Goal: Transaction & Acquisition: Purchase product/service

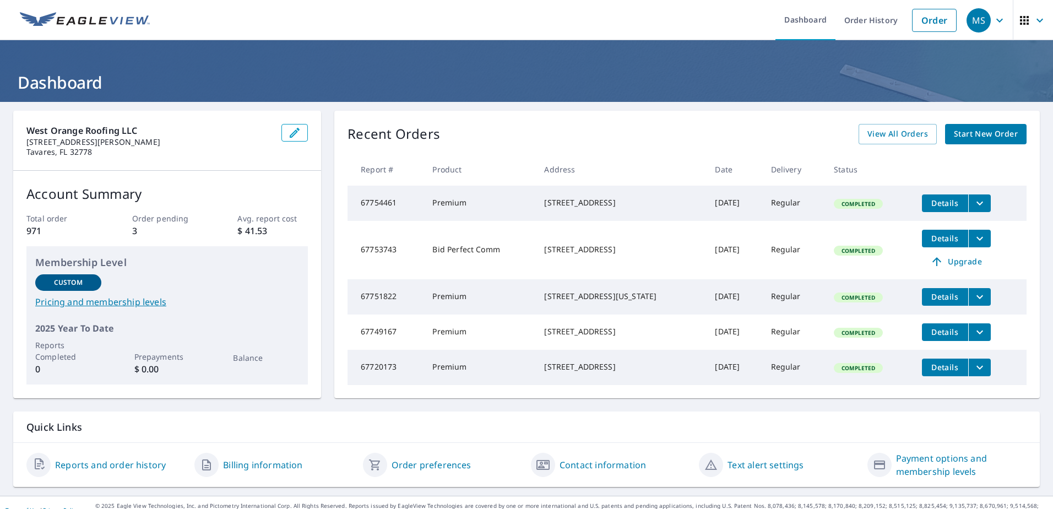
click at [973, 244] on icon "filesDropdownBtn-67753743" at bounding box center [979, 238] width 13 height 13
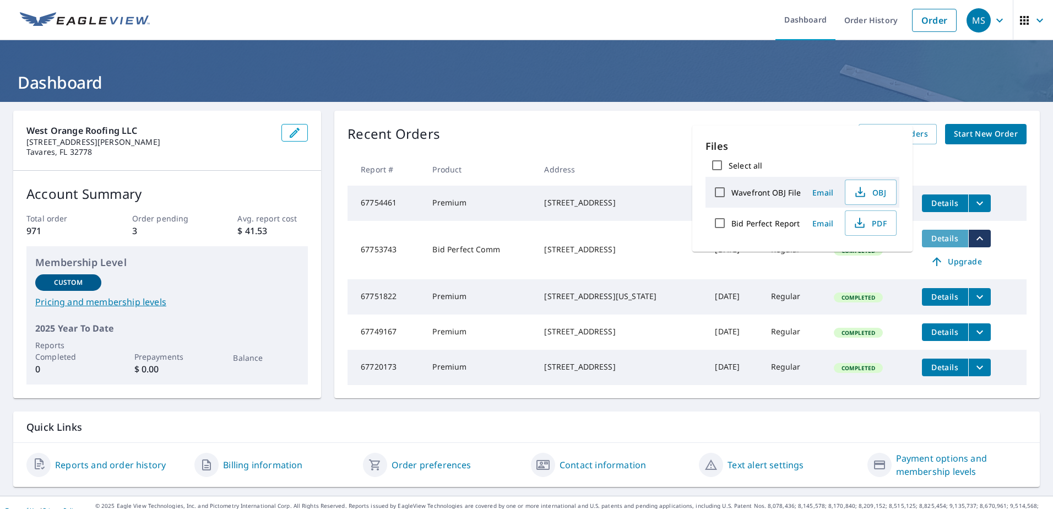
click at [929, 237] on span "Details" at bounding box center [944, 238] width 33 height 10
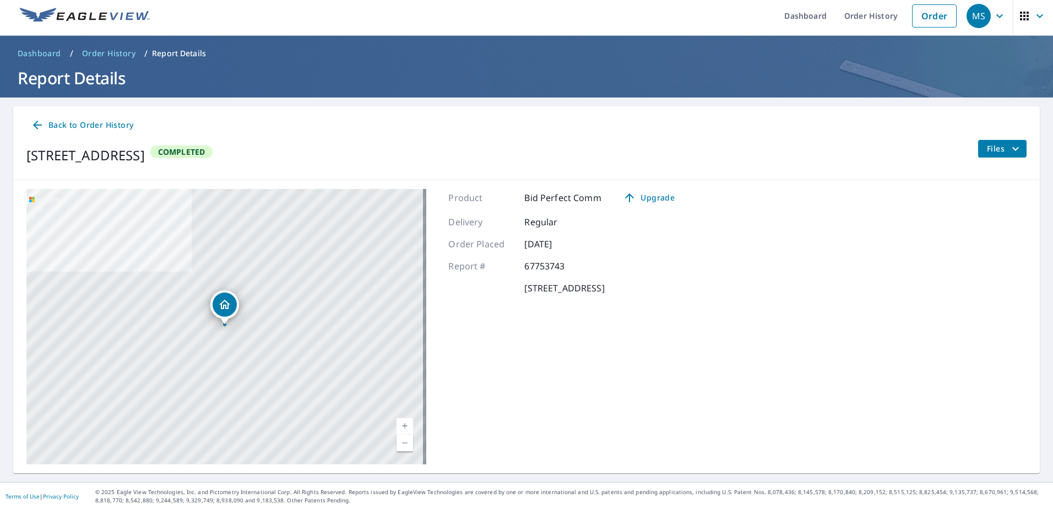
scroll to position [6, 0]
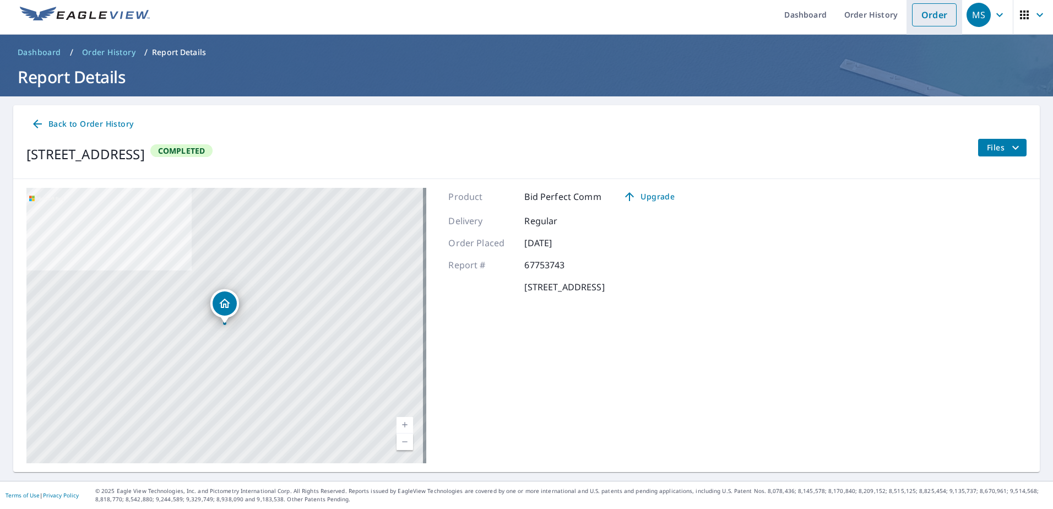
click at [935, 22] on link "Order" at bounding box center [934, 14] width 45 height 23
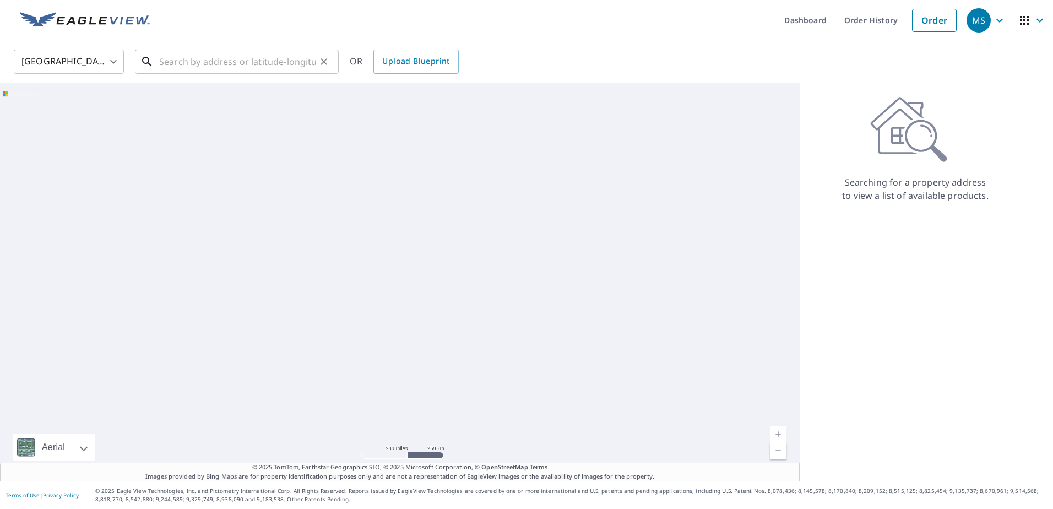
click at [203, 62] on input "text" at bounding box center [237, 61] width 157 height 31
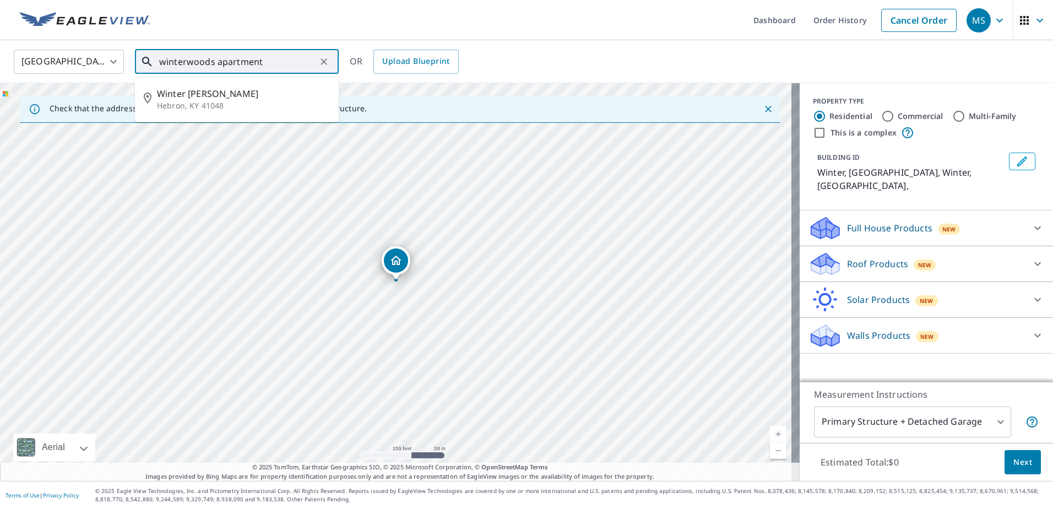
drag, startPoint x: 264, startPoint y: 62, endPoint x: 141, endPoint y: 56, distance: 123.5
click at [141, 56] on div "winterwoods apartment ​" at bounding box center [237, 62] width 204 height 24
click at [200, 105] on p "[GEOGRAPHIC_DATA]" at bounding box center [243, 105] width 173 height 11
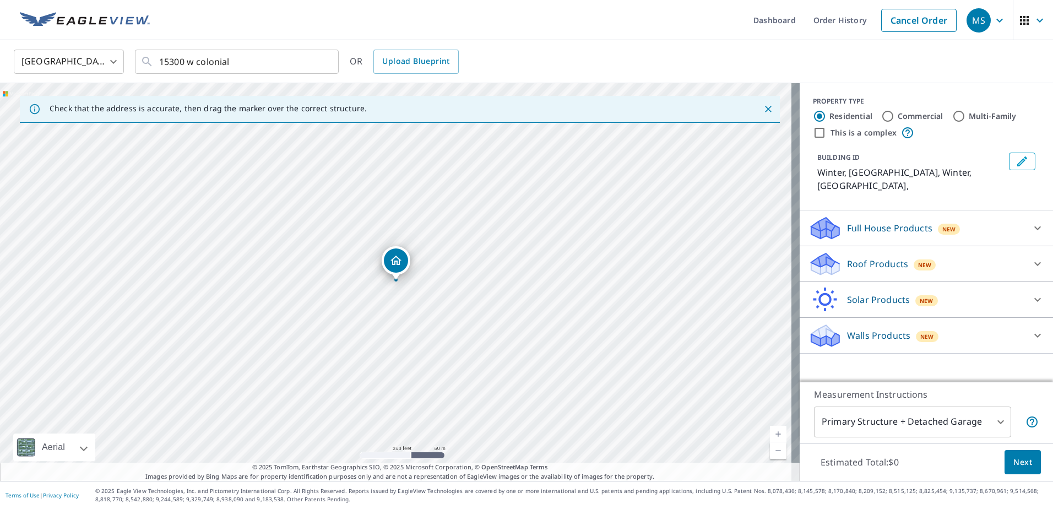
type input "[STREET_ADDRESS]"
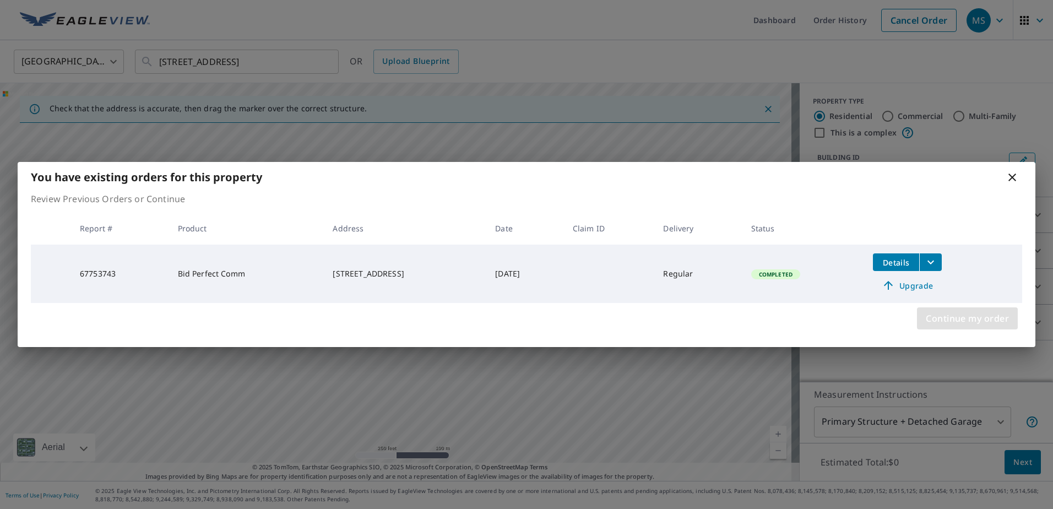
click at [973, 319] on span "Continue my order" at bounding box center [966, 318] width 83 height 15
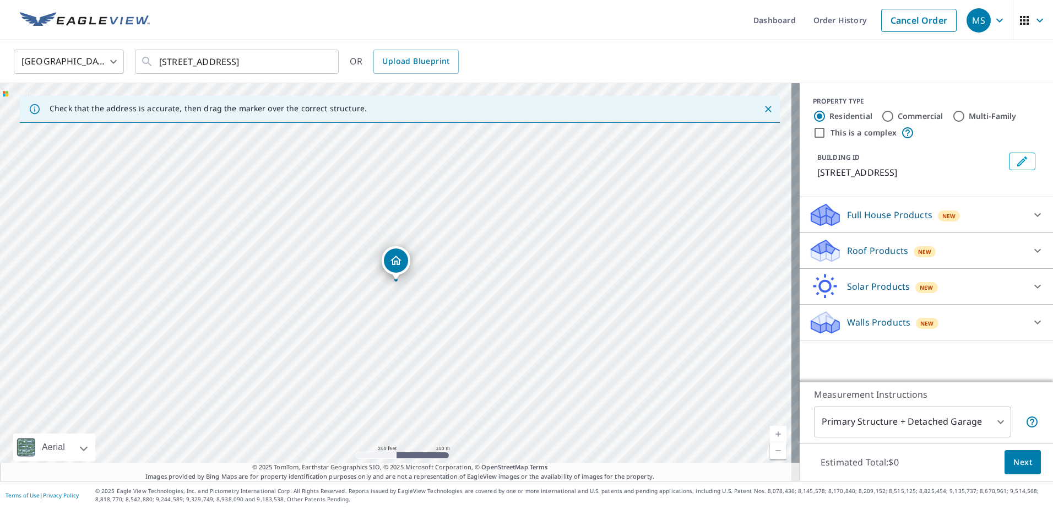
click at [813, 133] on input "This is a complex" at bounding box center [819, 132] width 13 height 13
checkbox input "true"
radio input "false"
radio input "true"
type input "4"
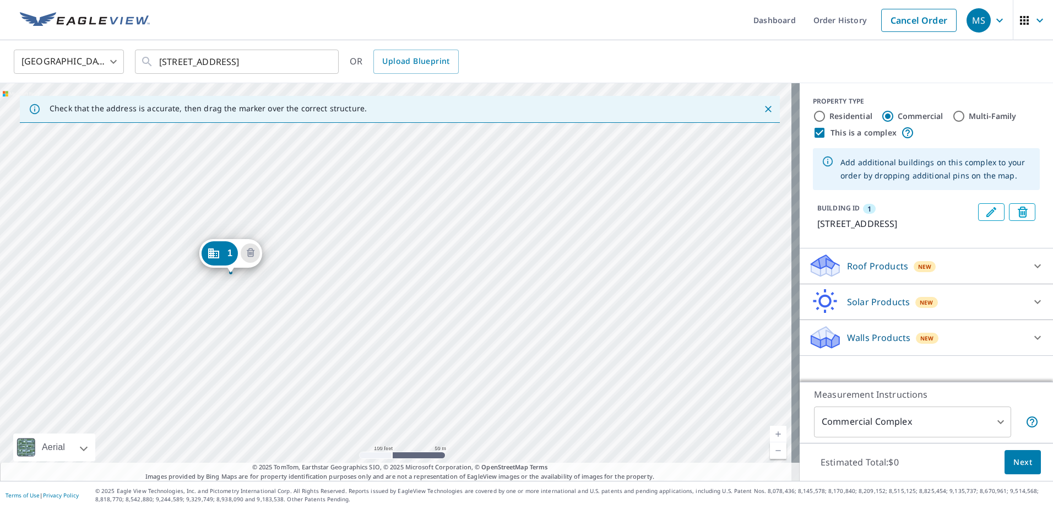
click at [183, 276] on div "1 [STREET_ADDRESS]" at bounding box center [399, 281] width 799 height 397
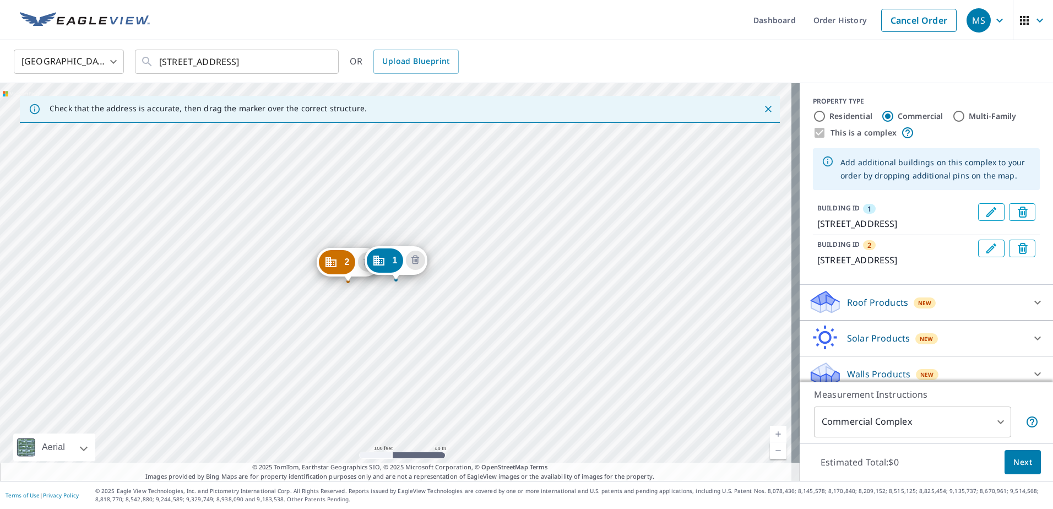
click at [316, 279] on div "2 [STREET_ADDRESS]" at bounding box center [347, 265] width 63 height 34
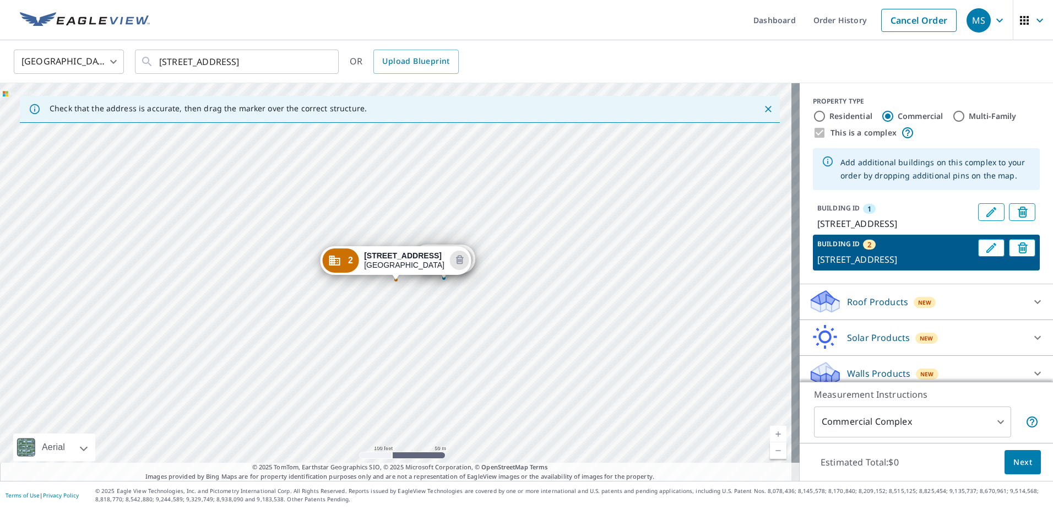
click at [328, 289] on div "1 [STREET_ADDRESS] [STREET_ADDRESS]" at bounding box center [399, 281] width 799 height 397
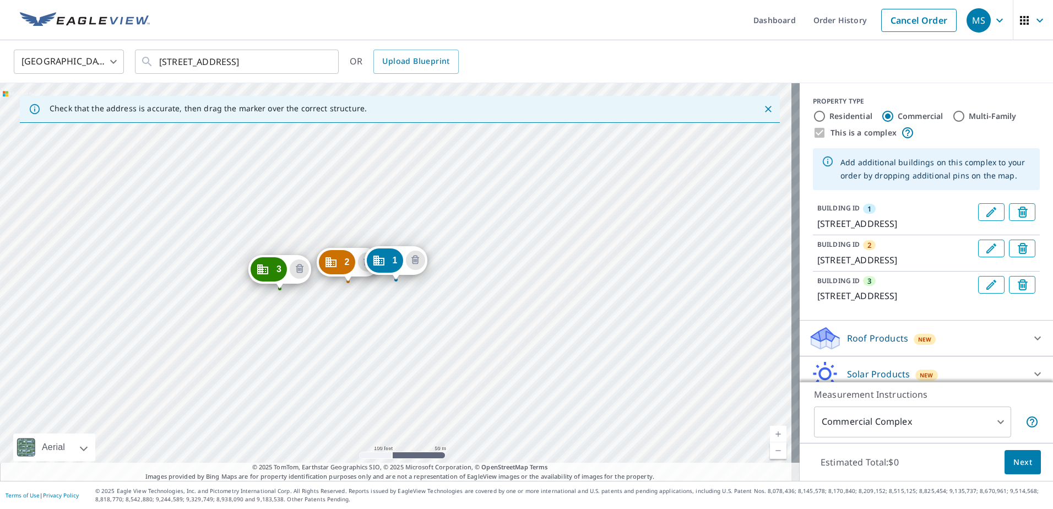
click at [270, 329] on div "2 [STREET_ADDRESS] 3 [STREET_ADDRESS] 1 [STREET_ADDRESS]" at bounding box center [399, 281] width 799 height 397
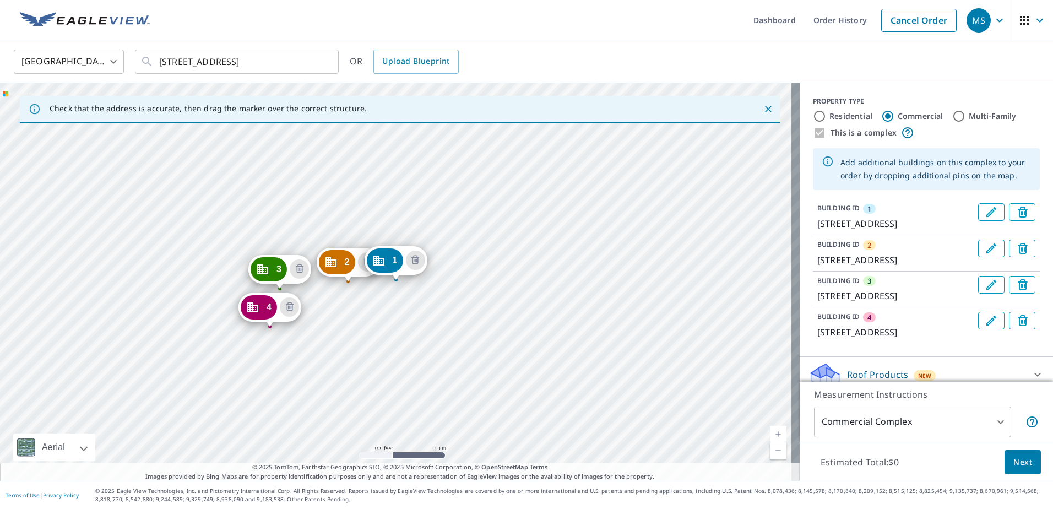
click at [321, 378] on div "2 [STREET_ADDRESS] 3 [STREET_ADDRESS] 4 [STREET_ADDRESS] 1 [STREET_ADDRESS]" at bounding box center [399, 281] width 799 height 397
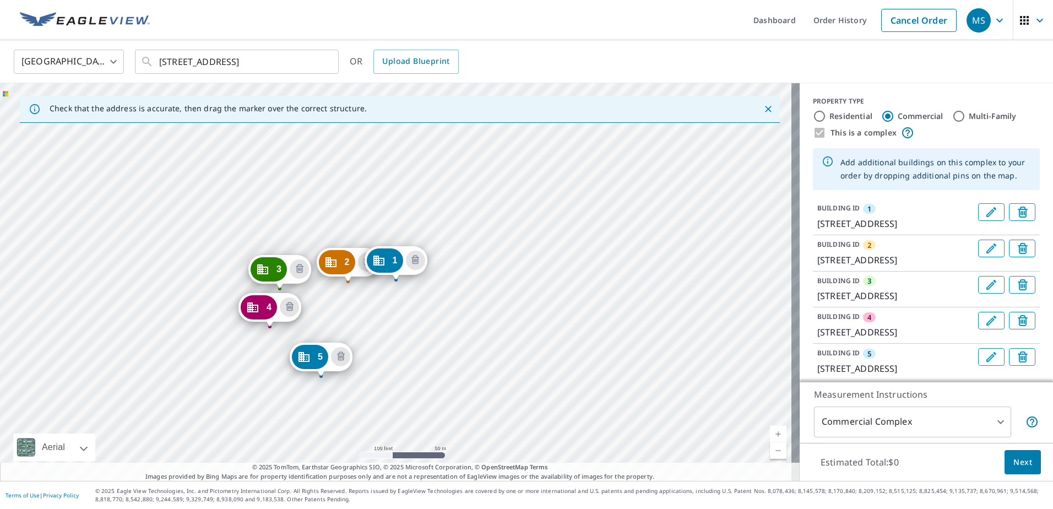
click at [333, 335] on div "2 [STREET_ADDRESS] 3 [STREET_ADDRESS] 4 [STREET_ADDRESS] 5 [GEOGRAPHIC_DATA]-61…" at bounding box center [399, 281] width 799 height 397
click at [373, 353] on div "2 [STREET_ADDRESS] 3 [STREET_ADDRESS] 4 [STREET_ADDRESS] 5 [GEOGRAPHIC_DATA]-61…" at bounding box center [399, 281] width 799 height 397
click at [357, 388] on div "2 [STREET_ADDRESS] 3 [STREET_ADDRESS] 4 [STREET_ADDRESS] 5 [GEOGRAPHIC_DATA]-61…" at bounding box center [399, 281] width 799 height 397
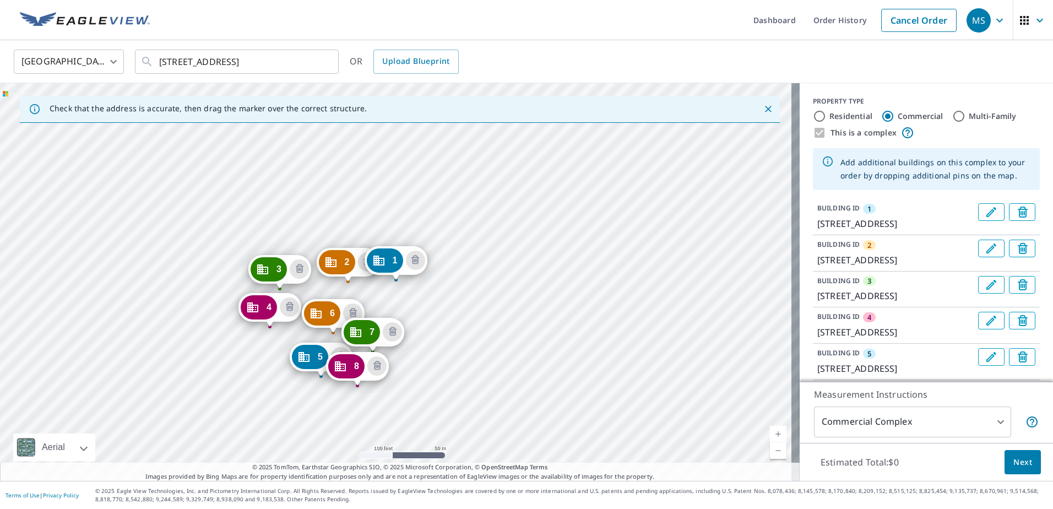
drag, startPoint x: 426, startPoint y: 385, endPoint x: 426, endPoint y: 365, distance: 19.8
click at [426, 384] on div "2 [STREET_ADDRESS] 3 [STREET_ADDRESS] 4 [STREET_ADDRESS] 5 [GEOGRAPHIC_DATA]-61…" at bounding box center [399, 281] width 799 height 397
click at [428, 344] on div "2 [STREET_ADDRESS] 3 [STREET_ADDRESS] 4 [STREET_ADDRESS] 5 [GEOGRAPHIC_DATA]-61…" at bounding box center [399, 281] width 799 height 397
click at [419, 391] on div "2 [STREET_ADDRESS] 3 [STREET_ADDRESS] 4 [STREET_ADDRESS] 5 [GEOGRAPHIC_DATA]-61…" at bounding box center [399, 281] width 799 height 397
click at [449, 274] on div "2 [STREET_ADDRESS] 3 [STREET_ADDRESS] 4 [STREET_ADDRESS] 5 [GEOGRAPHIC_DATA]-61…" at bounding box center [399, 281] width 799 height 397
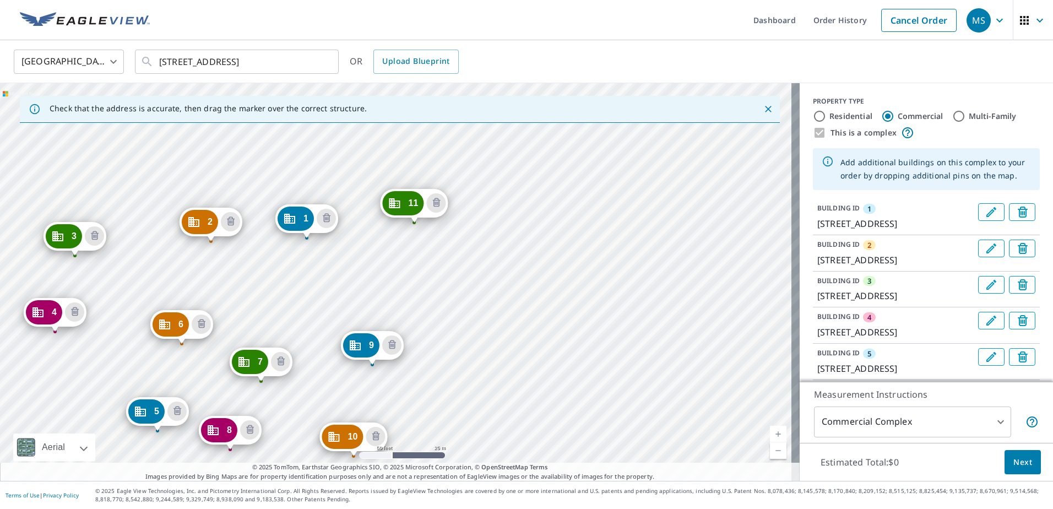
click at [411, 310] on div "2 [STREET_ADDRESS] 3 [STREET_ADDRESS] 4 [STREET_ADDRESS] 5 [GEOGRAPHIC_DATA]-61…" at bounding box center [399, 281] width 799 height 397
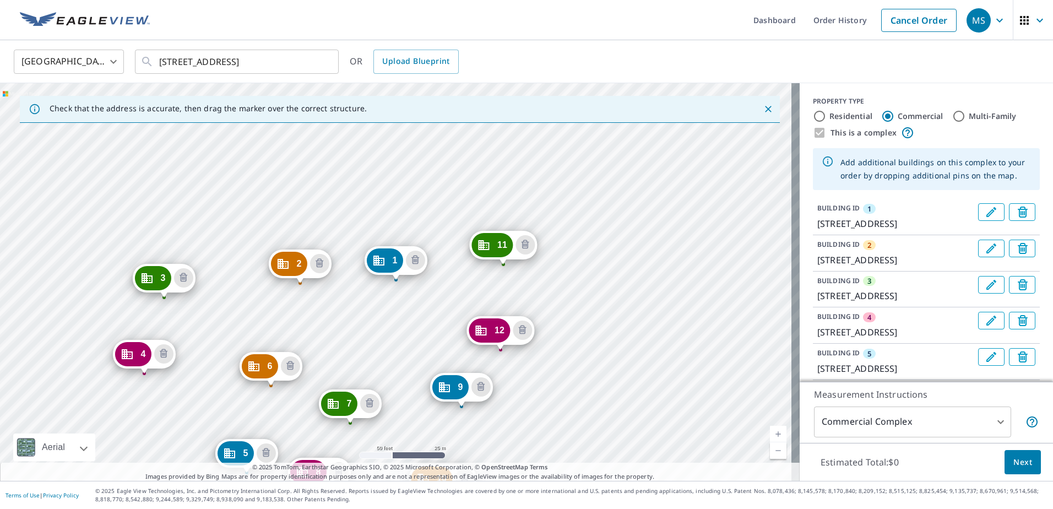
click at [237, 272] on div "2 [STREET_ADDRESS] 3 [STREET_ADDRESS] 4 [STREET_ADDRESS] 5 [GEOGRAPHIC_DATA]-61…" at bounding box center [399, 281] width 799 height 397
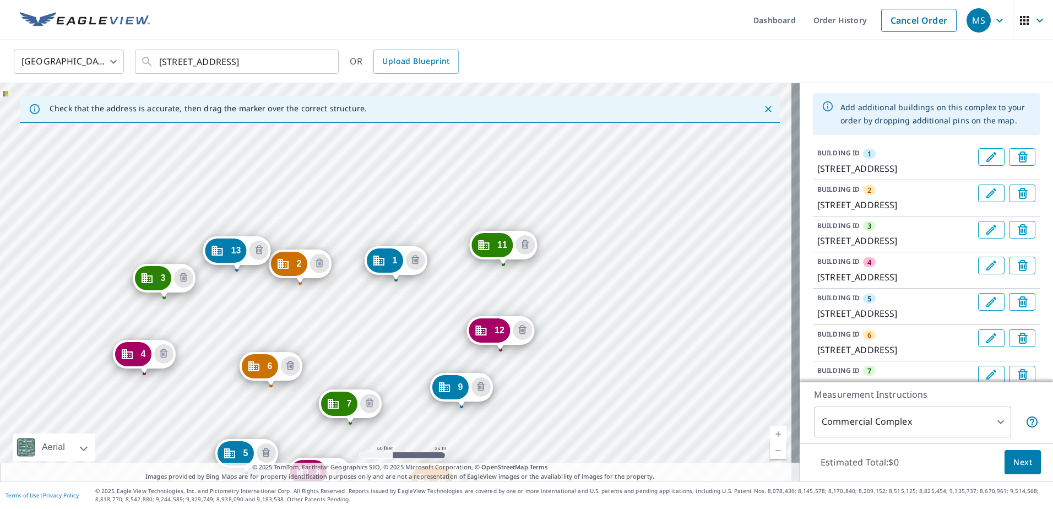
scroll to position [110, 0]
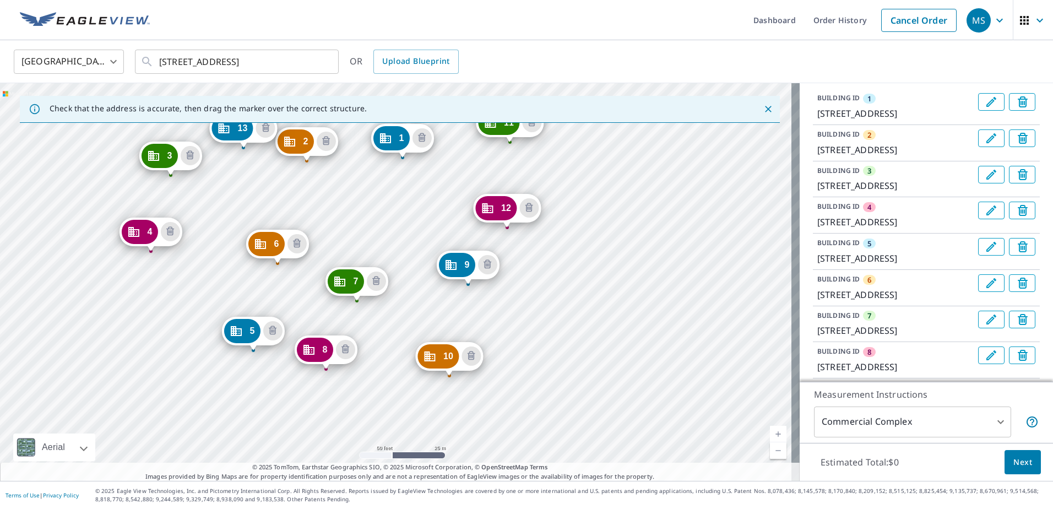
drag, startPoint x: 556, startPoint y: 391, endPoint x: 563, endPoint y: 269, distance: 122.4
click at [563, 269] on div "2 [STREET_ADDRESS] 3 [STREET_ADDRESS] 4 [STREET_ADDRESS] 5 [GEOGRAPHIC_DATA]-61…" at bounding box center [399, 281] width 799 height 397
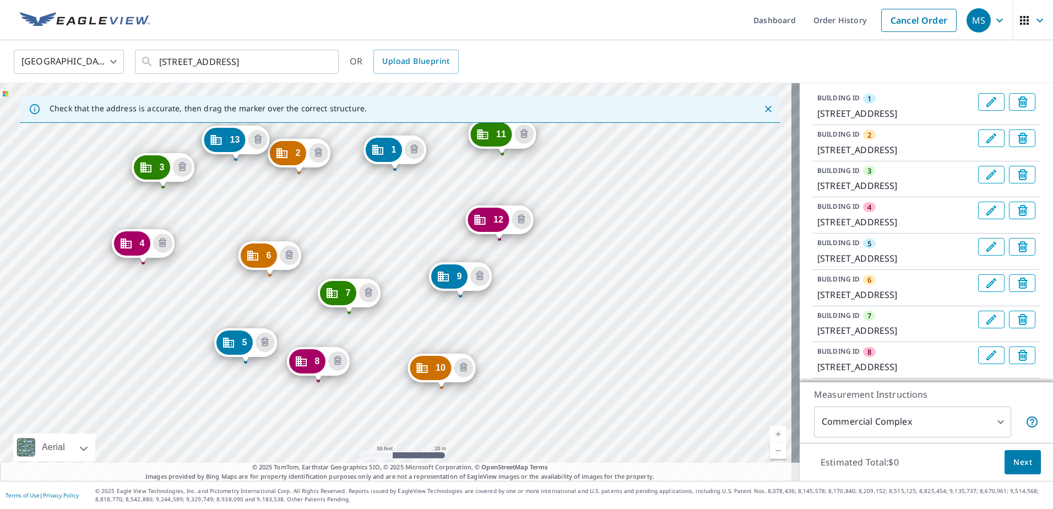
drag, startPoint x: 526, startPoint y: 390, endPoint x: 518, endPoint y: 401, distance: 13.9
click at [518, 401] on div "2 [STREET_ADDRESS] 3 [STREET_ADDRESS] 4 [STREET_ADDRESS] 5 [GEOGRAPHIC_DATA]-61…" at bounding box center [399, 281] width 799 height 397
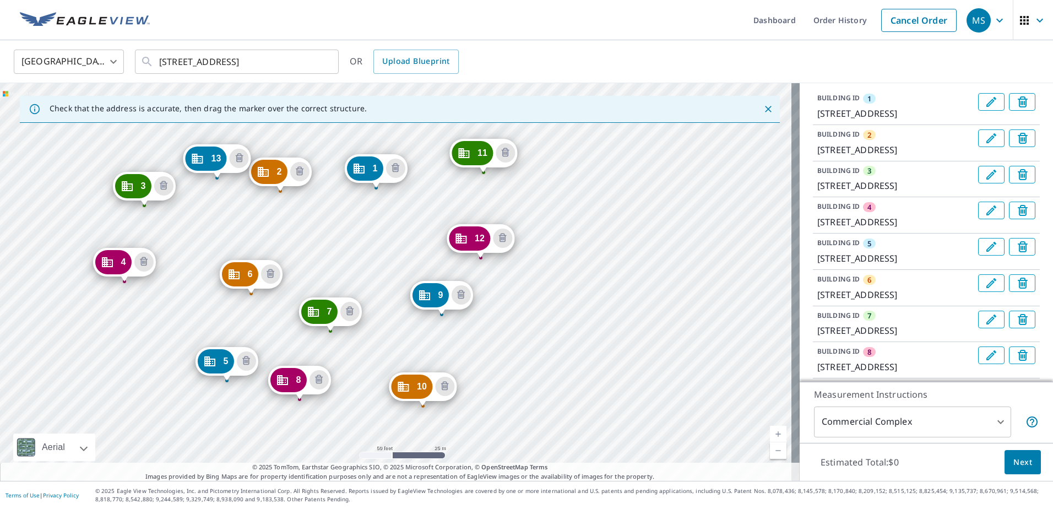
drag, startPoint x: 522, startPoint y: 393, endPoint x: 504, endPoint y: 412, distance: 26.5
click at [504, 412] on div "2 [STREET_ADDRESS] 3 [STREET_ADDRESS] 4 [STREET_ADDRESS] 5 [GEOGRAPHIC_DATA]-61…" at bounding box center [399, 281] width 799 height 397
click at [1020, 464] on span "Next" at bounding box center [1022, 462] width 19 height 14
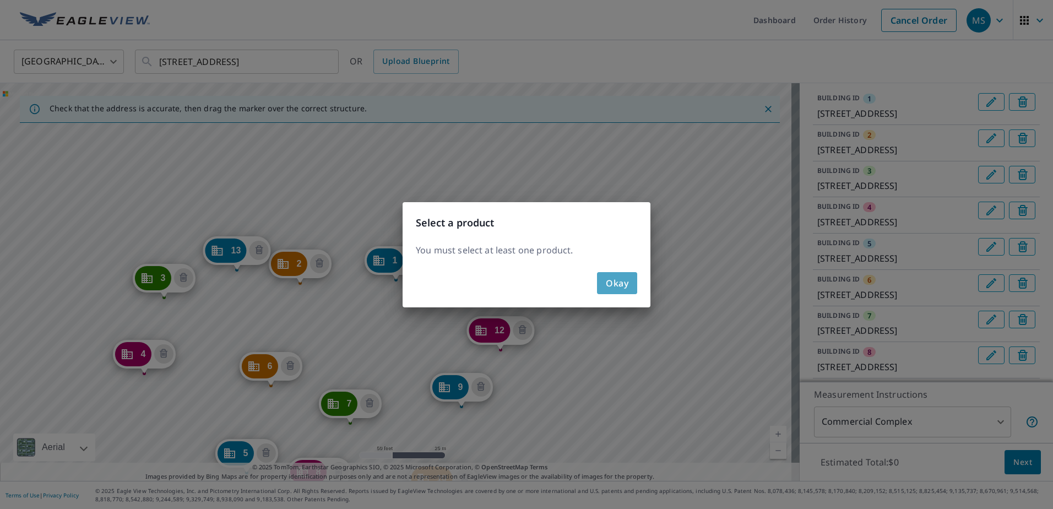
click at [618, 284] on span "Okay" at bounding box center [617, 282] width 23 height 15
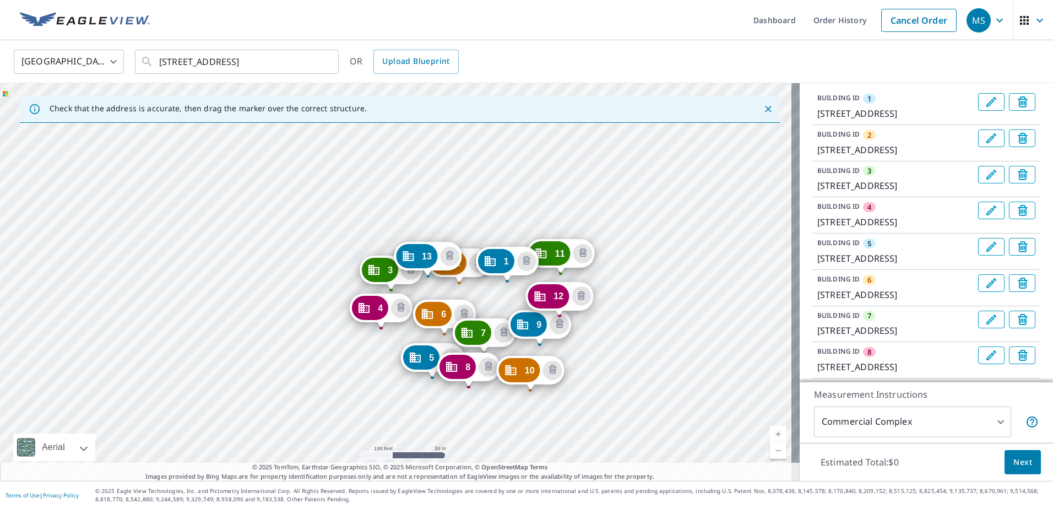
click at [1014, 460] on span "Next" at bounding box center [1022, 462] width 19 height 14
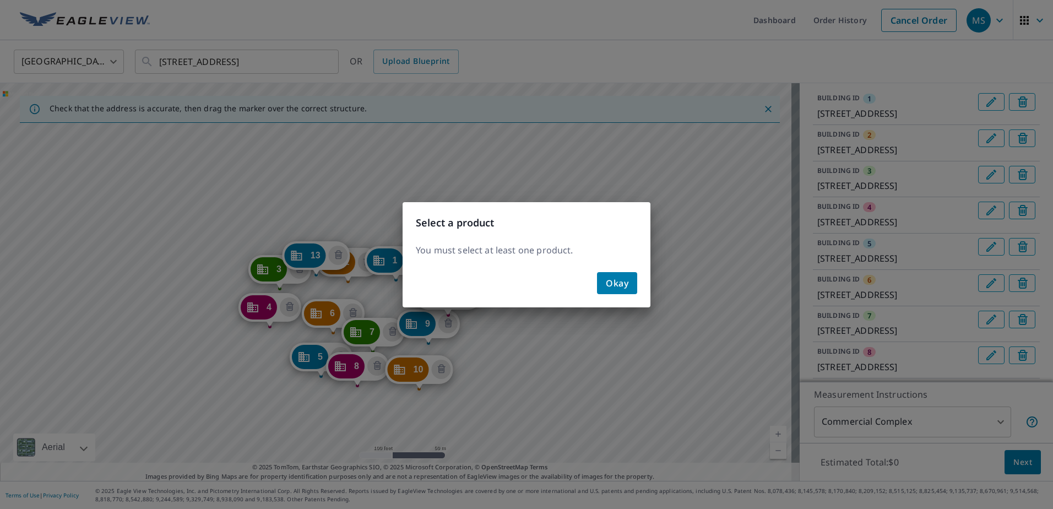
click at [636, 280] on button "Okay" at bounding box center [617, 283] width 40 height 22
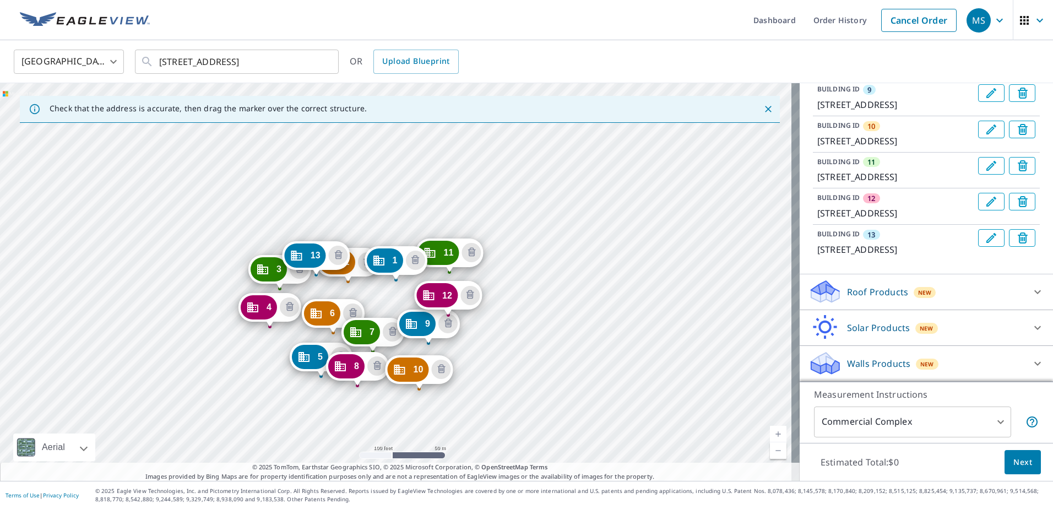
scroll to position [580, 0]
click at [979, 291] on div "Roof Products New" at bounding box center [916, 292] width 216 height 26
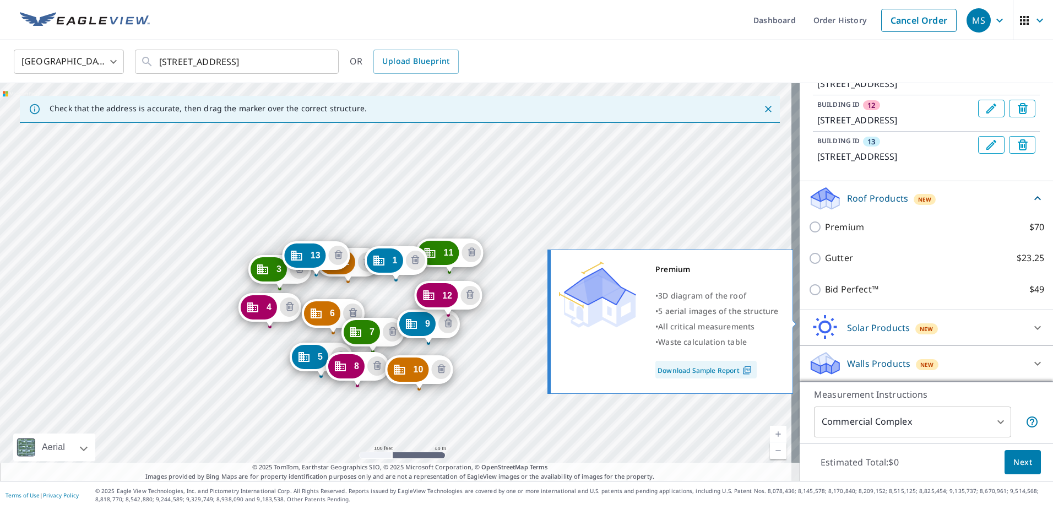
click at [809, 233] on input "Premium $70" at bounding box center [816, 226] width 17 height 13
checkbox input "true"
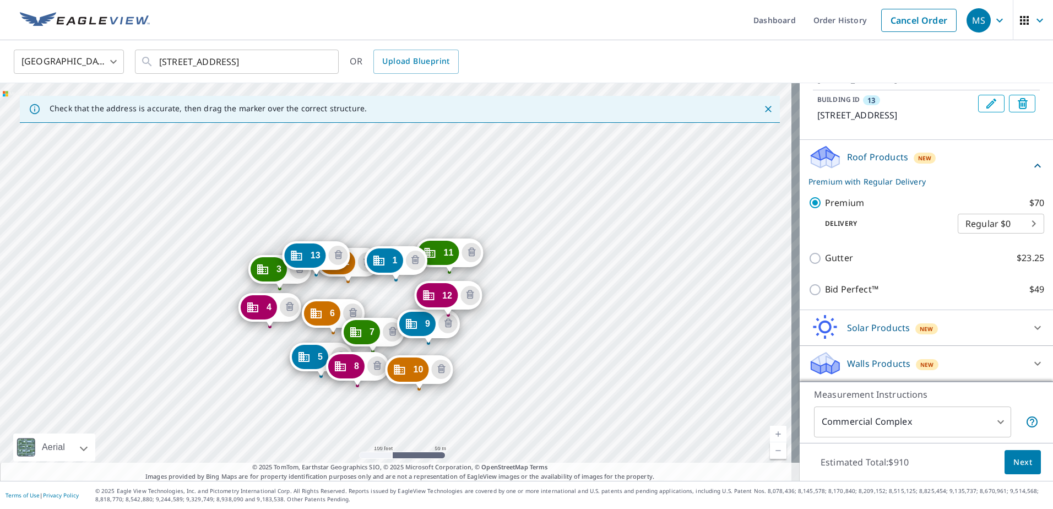
click at [1014, 460] on span "Next" at bounding box center [1022, 462] width 19 height 14
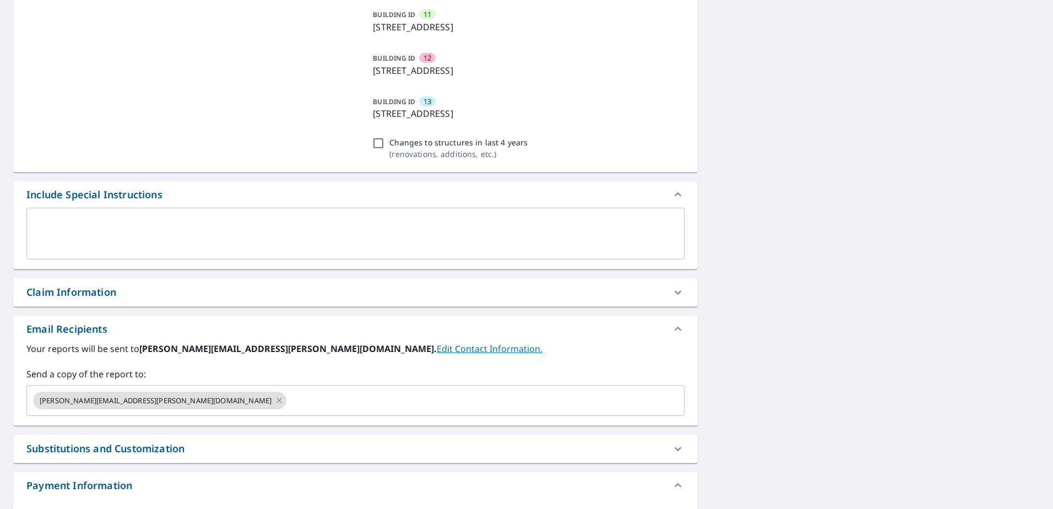
scroll to position [606, 0]
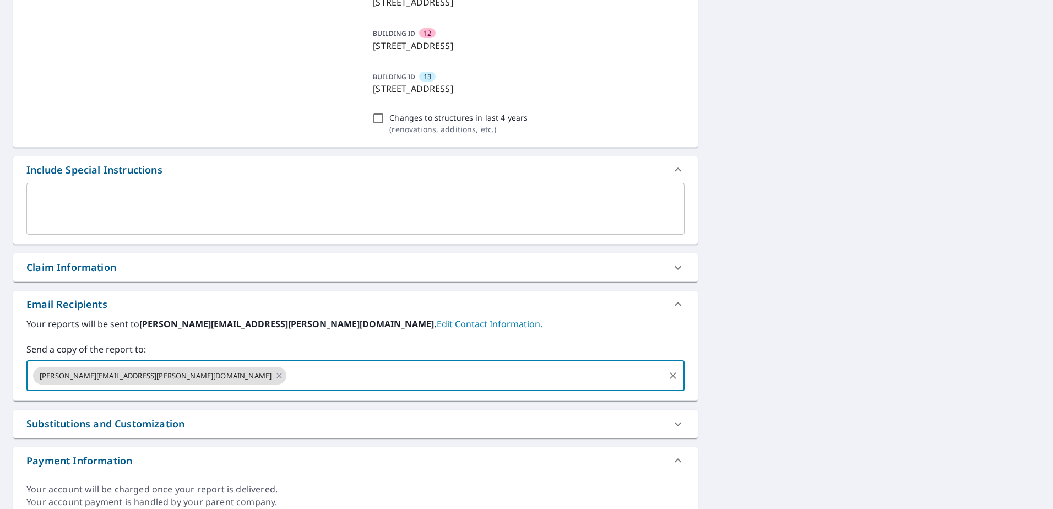
click at [340, 382] on input "text" at bounding box center [475, 375] width 375 height 21
type input "[EMAIL_ADDRESS][DOMAIN_NAME]"
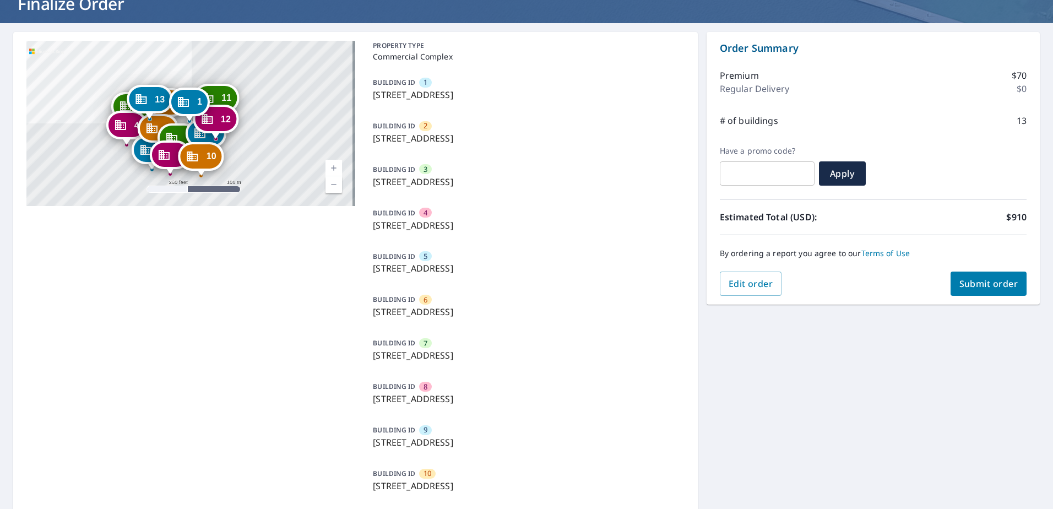
scroll to position [0, 0]
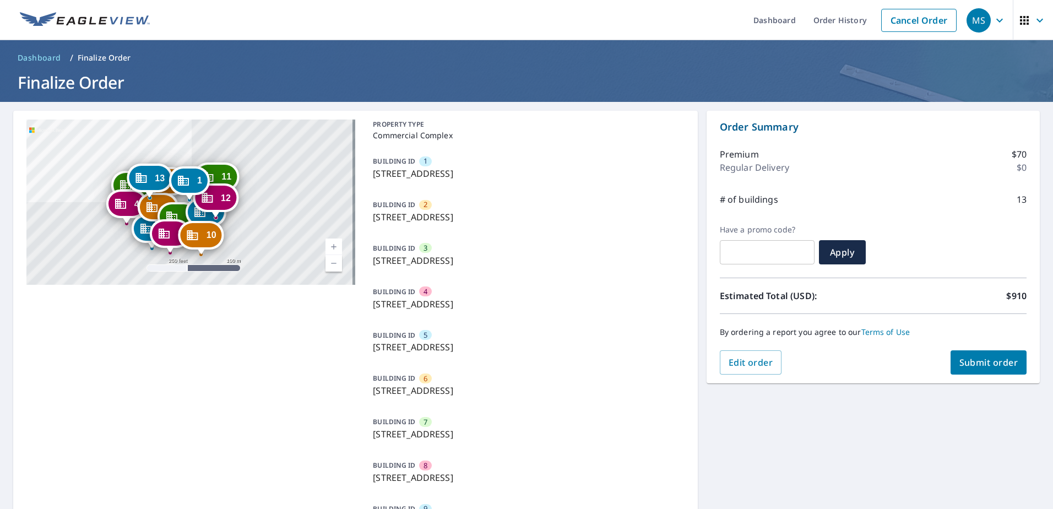
click at [984, 357] on span "Submit order" at bounding box center [988, 362] width 59 height 12
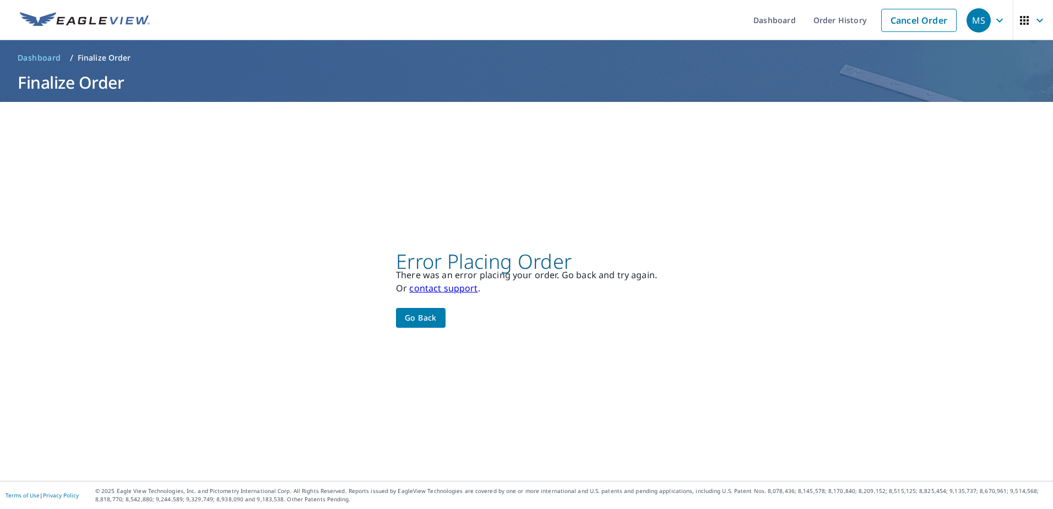
click at [428, 318] on span "Go back" at bounding box center [421, 318] width 32 height 14
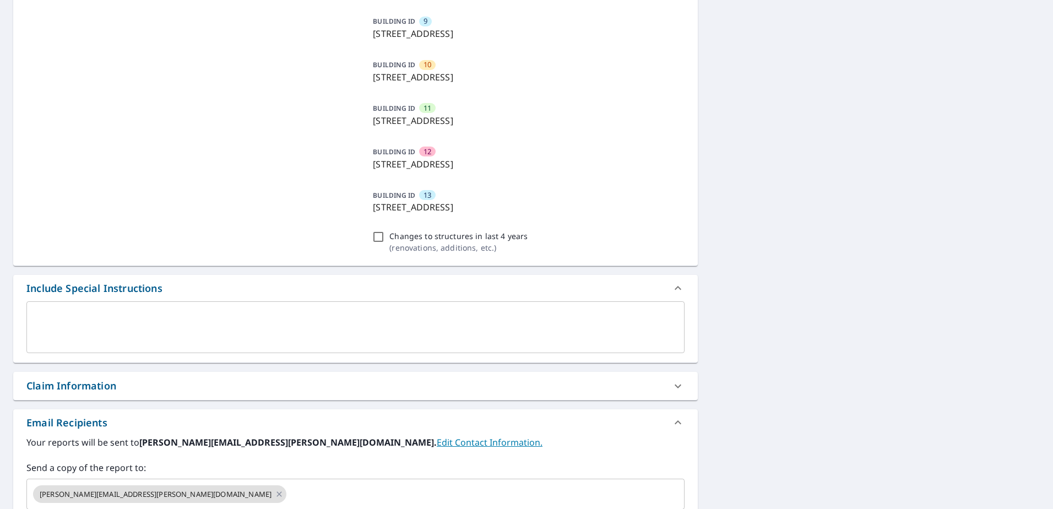
scroll to position [551, 0]
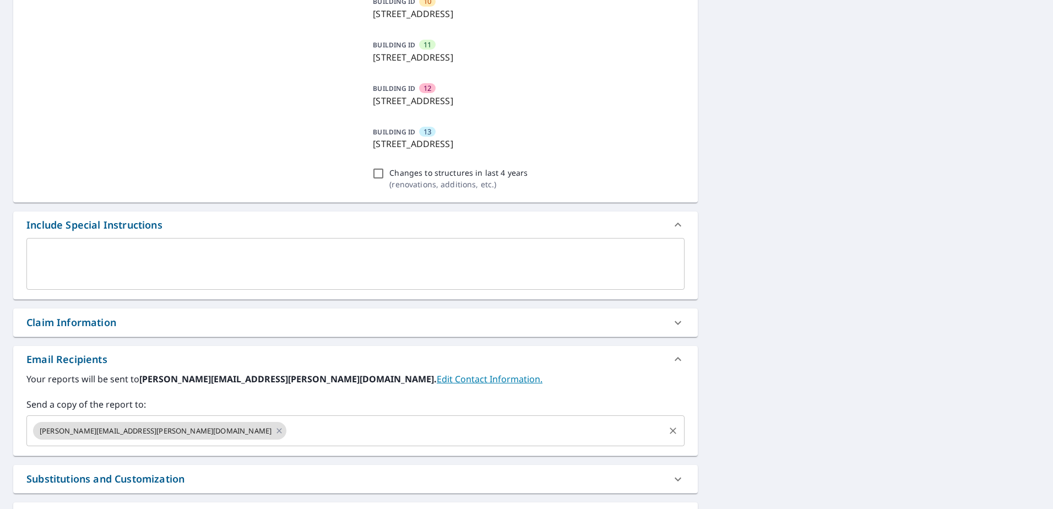
click at [288, 434] on input "text" at bounding box center [475, 430] width 375 height 21
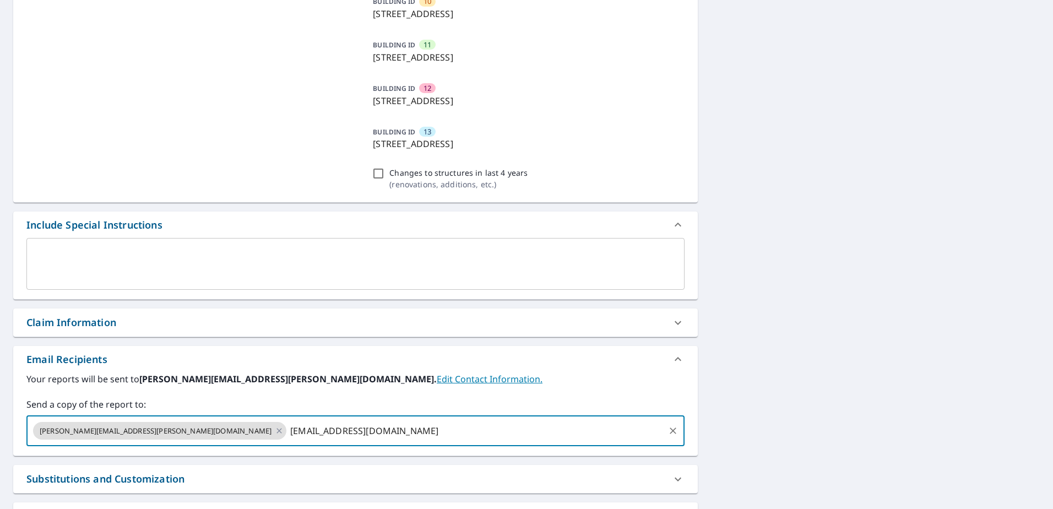
type input "[EMAIL_ADDRESS][DOMAIN_NAME]"
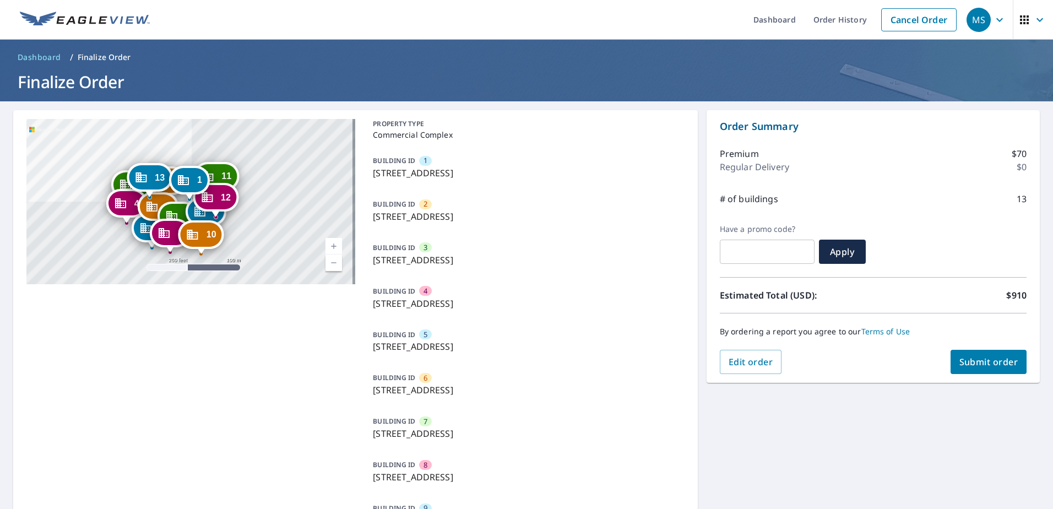
scroll to position [0, 0]
click at [331, 248] on link "Current Level 17, Zoom In" at bounding box center [333, 246] width 17 height 17
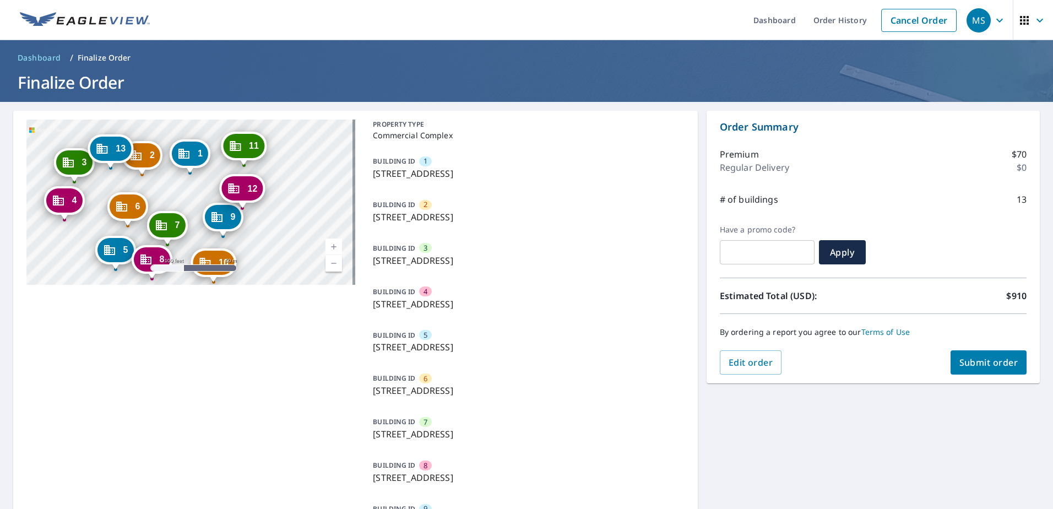
drag, startPoint x: 296, startPoint y: 237, endPoint x: 297, endPoint y: 210, distance: 27.0
click at [297, 210] on div "2 [STREET_ADDRESS] 3 [STREET_ADDRESS] 4 [STREET_ADDRESS] 5 [GEOGRAPHIC_DATA]-61…" at bounding box center [190, 201] width 329 height 165
click at [983, 364] on span "Submit order" at bounding box center [988, 362] width 59 height 12
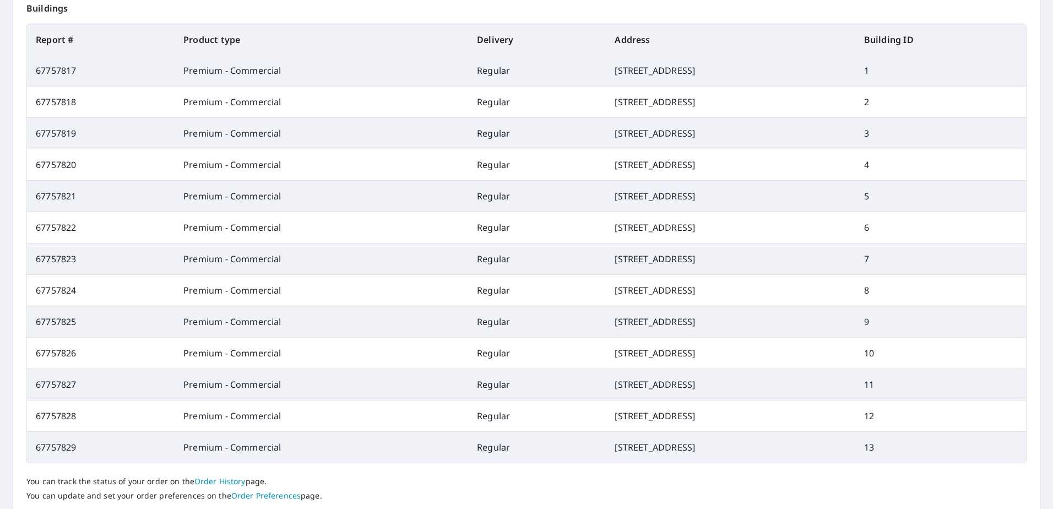
scroll to position [516, 0]
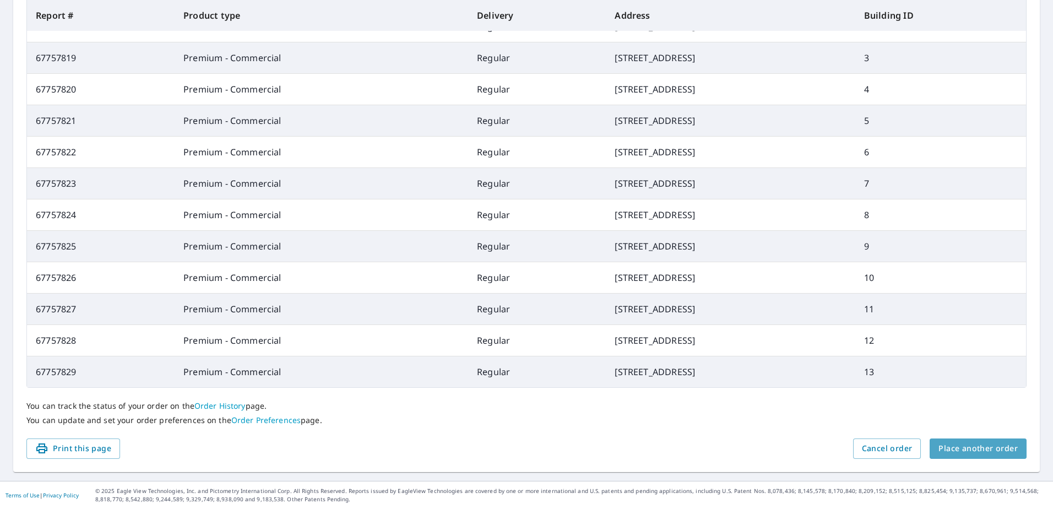
click at [977, 449] on span "Place another order" at bounding box center [977, 449] width 79 height 14
